Goal: Information Seeking & Learning: Check status

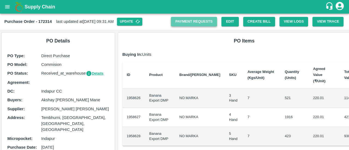
click at [190, 17] on link "Payment Requests" at bounding box center [194, 22] width 46 height 10
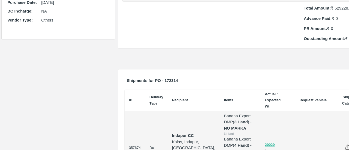
scroll to position [145, 0]
click at [336, 36] on p "Outstanding Amount: ₹ 629228.6" at bounding box center [335, 39] width 62 height 6
copy p "629228.6"
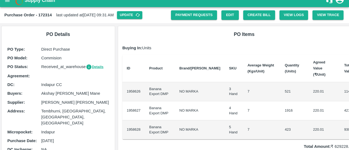
scroll to position [0, 0]
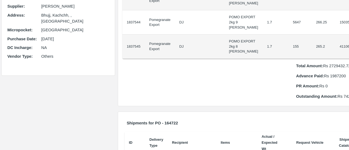
scroll to position [107, 0]
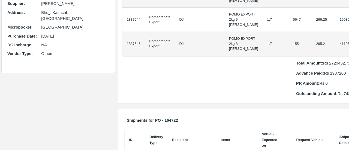
click at [307, 66] on p "Total Amount: Rs 2729432.72" at bounding box center [329, 63] width 67 height 6
click at [308, 66] on p "Total Amount: Rs 2729432.72" at bounding box center [329, 63] width 67 height 6
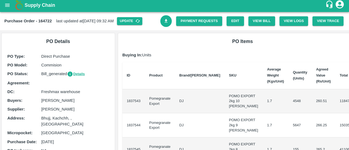
scroll to position [0, 0]
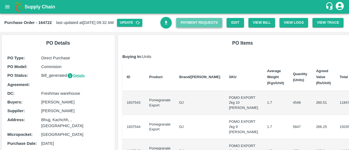
click at [186, 27] on link "Payment Requests" at bounding box center [199, 23] width 46 height 10
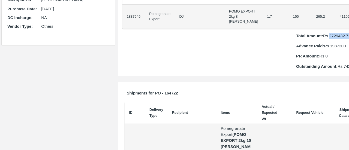
scroll to position [134, 0]
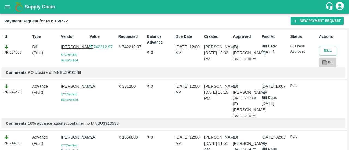
click at [326, 62] on icon at bounding box center [324, 63] width 5 height 4
click at [21, 53] on div "PR-254600" at bounding box center [17, 49] width 26 height 11
copy div
click at [21, 53] on div "PR-254600" at bounding box center [17, 49] width 26 height 11
click at [18, 53] on div "PR-254600" at bounding box center [17, 49] width 26 height 11
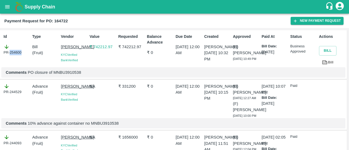
click at [18, 53] on div "PR-254600" at bounding box center [17, 49] width 26 height 11
copy div "254600"
click at [57, 23] on b "Payment Request for PO: 164722" at bounding box center [36, 21] width 64 height 4
copy b "164722"
click at [57, 23] on b "Payment Request for PO: 164722" at bounding box center [36, 21] width 64 height 4
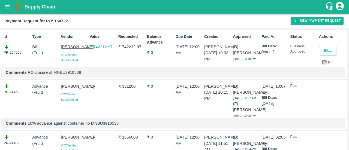
click at [122, 88] on p "₹ 331200" at bounding box center [131, 86] width 26 height 6
copy p "331200"
click at [122, 88] on p "₹ 331200" at bounding box center [131, 86] width 26 height 6
click at [126, 46] on p "₹ 742212.97" at bounding box center [131, 47] width 26 height 6
copy p "742212.97"
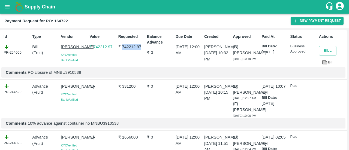
click at [126, 46] on p "₹ 742212.97" at bounding box center [131, 47] width 26 height 6
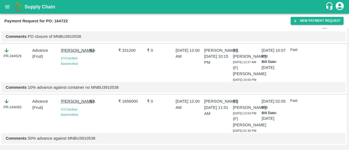
scroll to position [55, 0]
click at [124, 100] on p "₹ 1656000" at bounding box center [131, 101] width 26 height 6
copy p "1656000"
click at [124, 100] on p "₹ 1656000" at bounding box center [131, 101] width 26 height 6
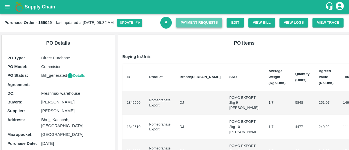
click at [200, 21] on link "Payment Requests" at bounding box center [199, 23] width 46 height 10
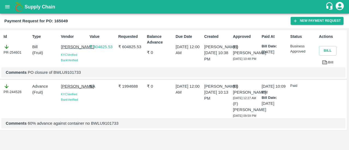
click at [65, 74] on p "Comments PO closure of BWLU9101733" at bounding box center [173, 73] width 335 height 6
copy p "BWLU9101733"
click at [62, 19] on b "Payment Request for PO: 165049" at bounding box center [36, 21] width 64 height 4
copy b "165049"
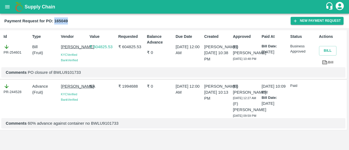
click at [62, 19] on b "Payment Request for PO: 165049" at bounding box center [36, 21] width 64 height 4
click at [121, 86] on p "₹ 1994688" at bounding box center [131, 86] width 26 height 6
copy p "1994688"
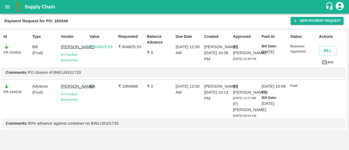
click at [131, 44] on p "₹ 604825.53" at bounding box center [131, 47] width 26 height 6
copy p "604825.53"
click at [131, 44] on p "₹ 604825.53" at bounding box center [131, 47] width 26 height 6
click at [327, 59] on icon at bounding box center [325, 62] width 6 height 6
